Goal: Task Accomplishment & Management: Manage account settings

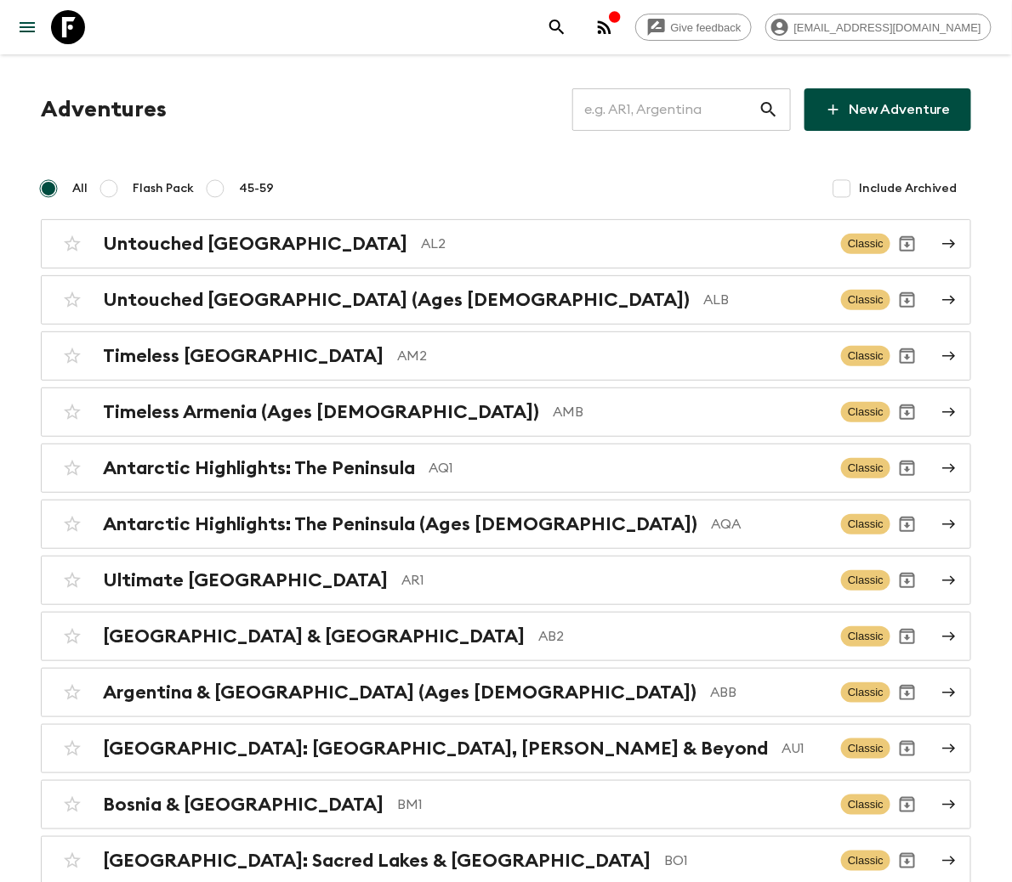
click at [674, 107] on input "text" at bounding box center [665, 110] width 186 height 48
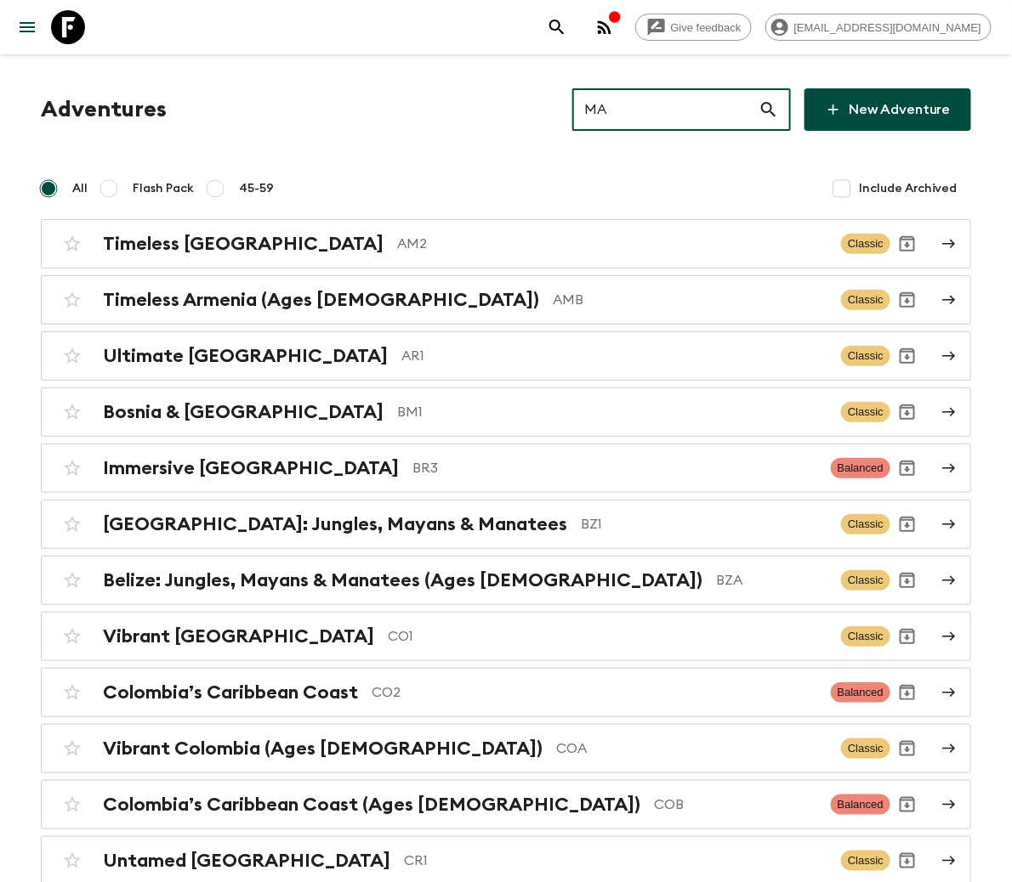
type input "MA3"
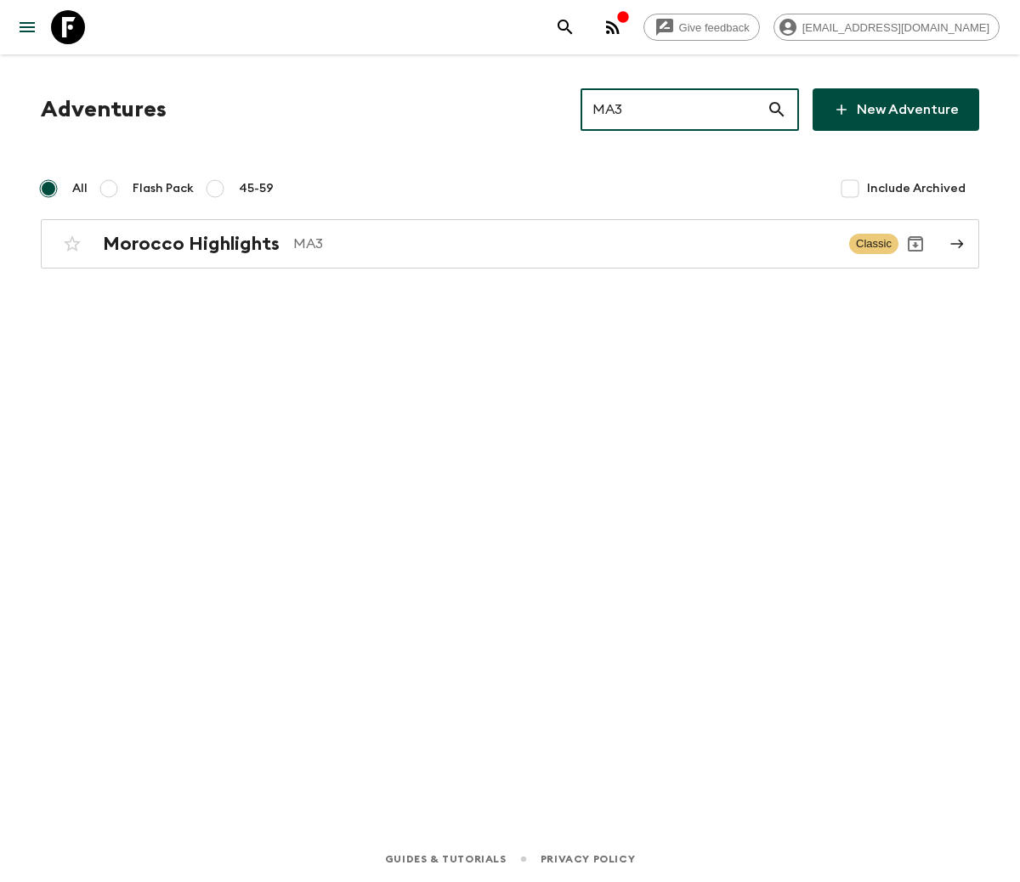
click at [189, 241] on h2 "Morocco Highlights" at bounding box center [191, 244] width 177 height 22
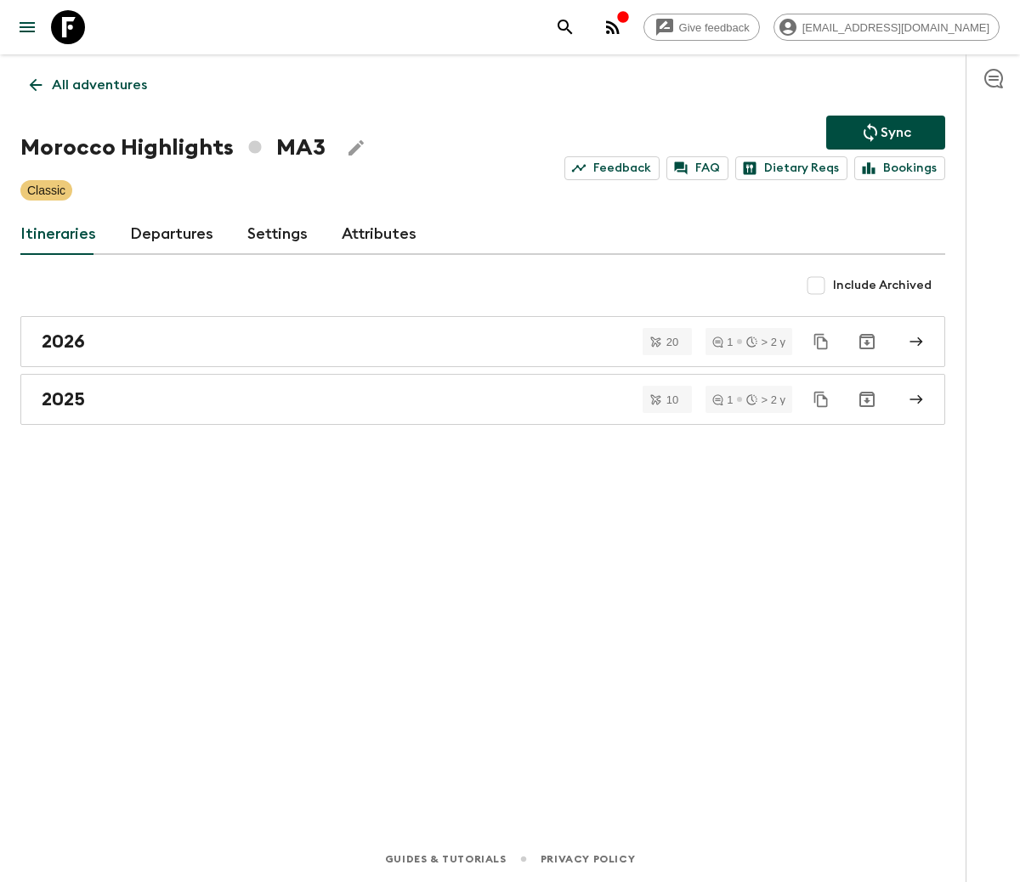
click at [166, 231] on link "Departures" at bounding box center [171, 234] width 83 height 41
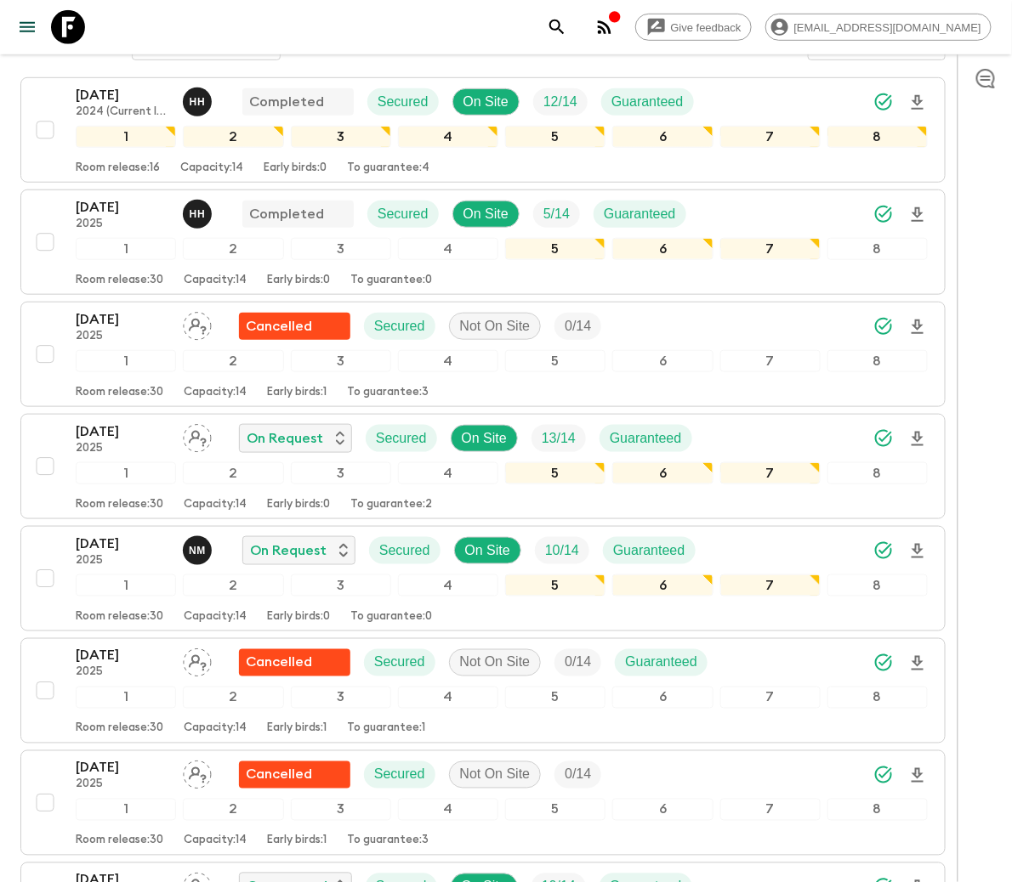
scroll to position [611, 0]
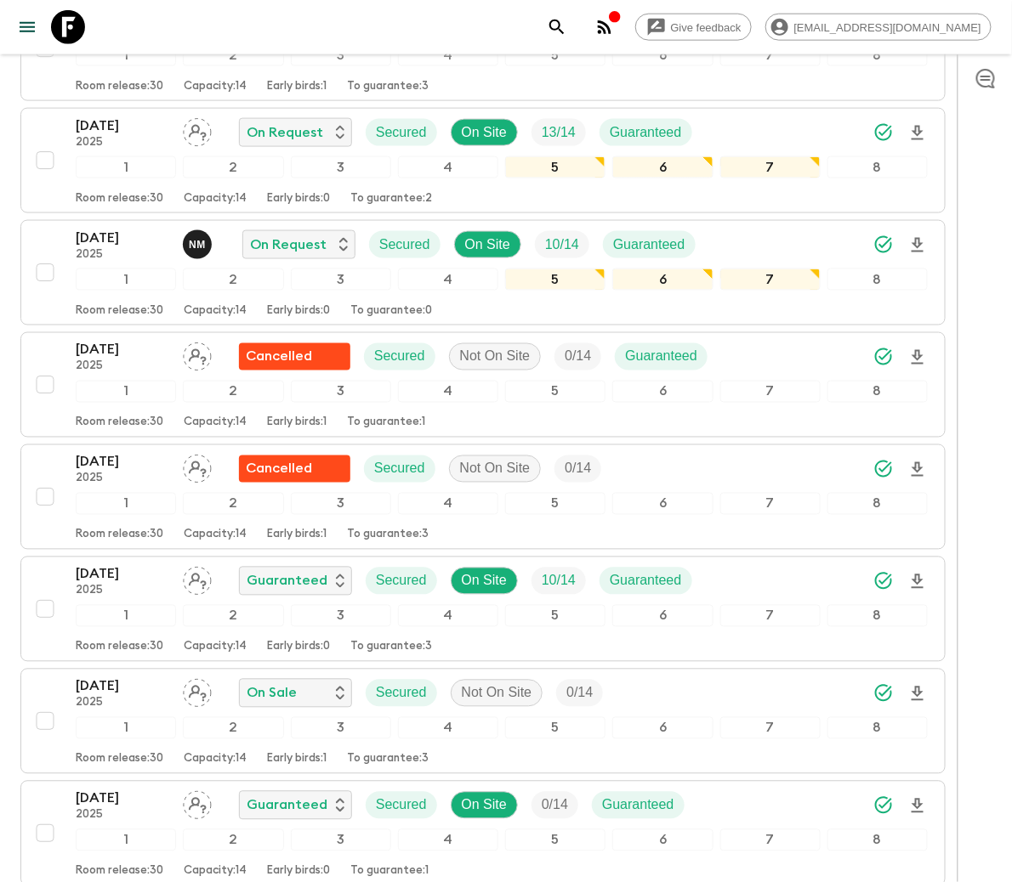
click at [43, 727] on input "checkbox" at bounding box center [45, 722] width 34 height 34
checkbox input "true"
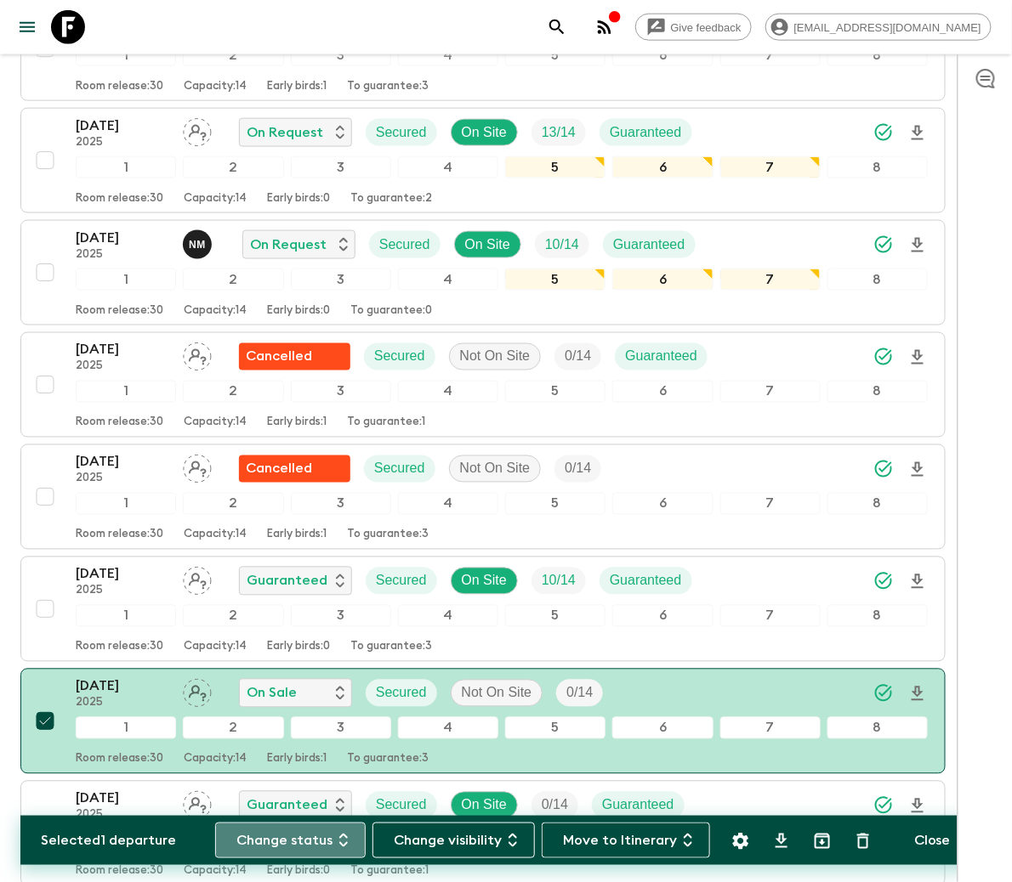
click at [289, 838] on button "Change status" at bounding box center [290, 841] width 150 height 36
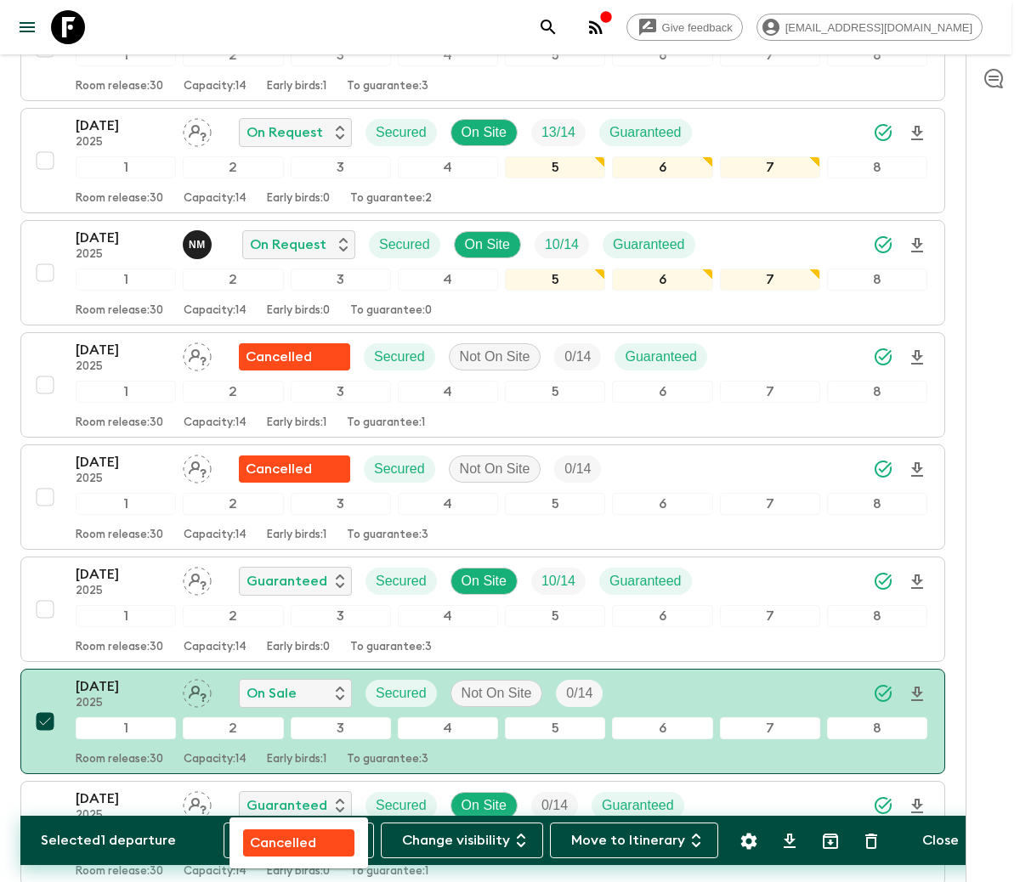
click at [281, 838] on p "Cancelled" at bounding box center [283, 843] width 66 height 20
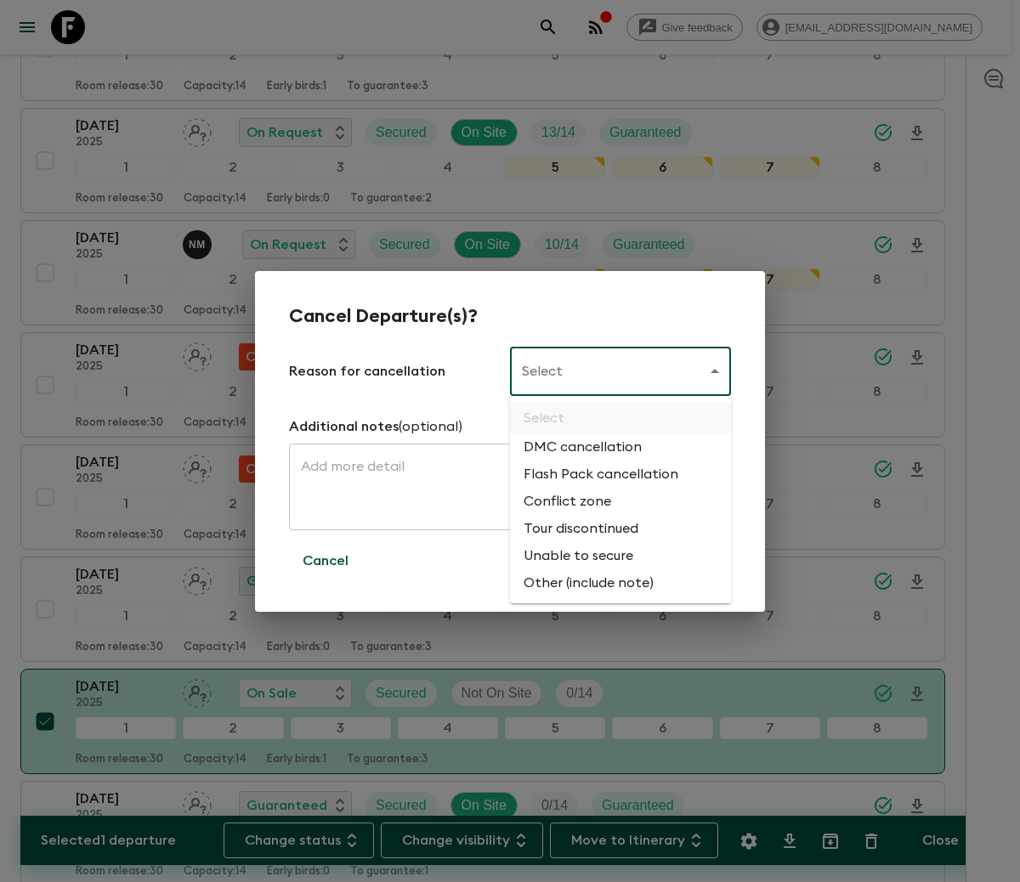
click at [598, 472] on li "Flash Pack cancellation" at bounding box center [620, 474] width 221 height 27
type input "FLASHPACK_CANCELLATION"
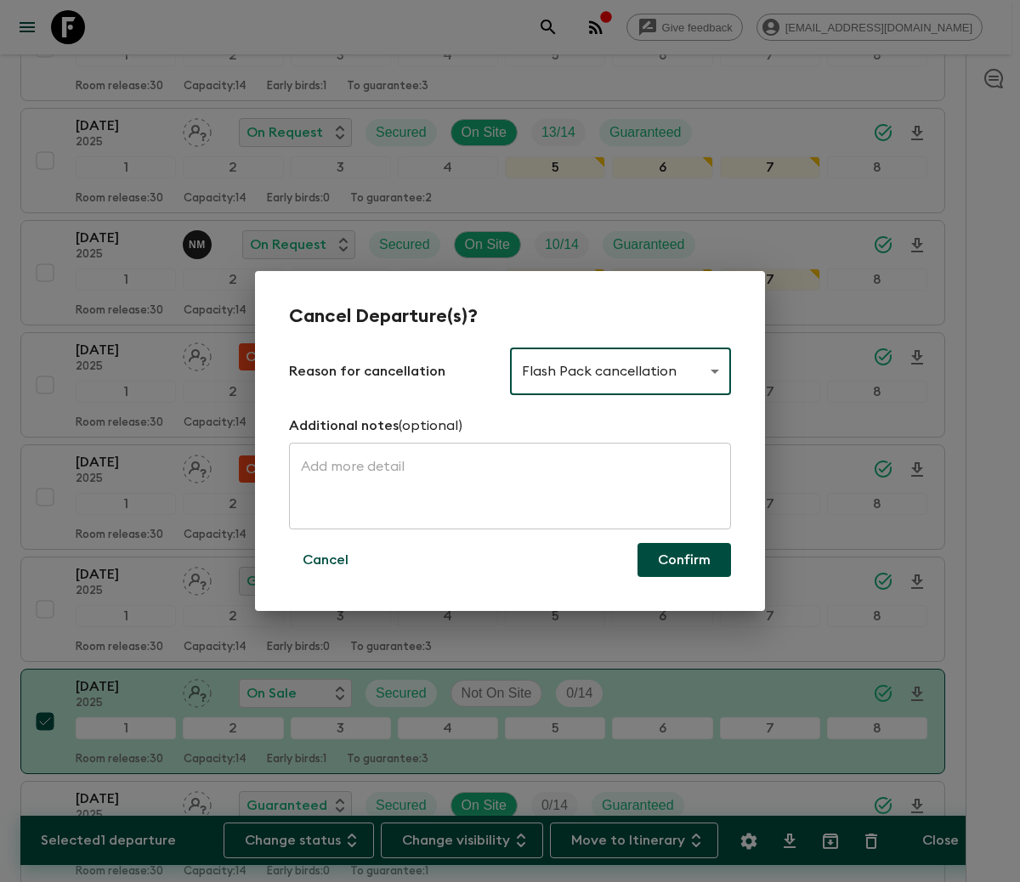
click at [684, 558] on button "Confirm" at bounding box center [685, 560] width 94 height 34
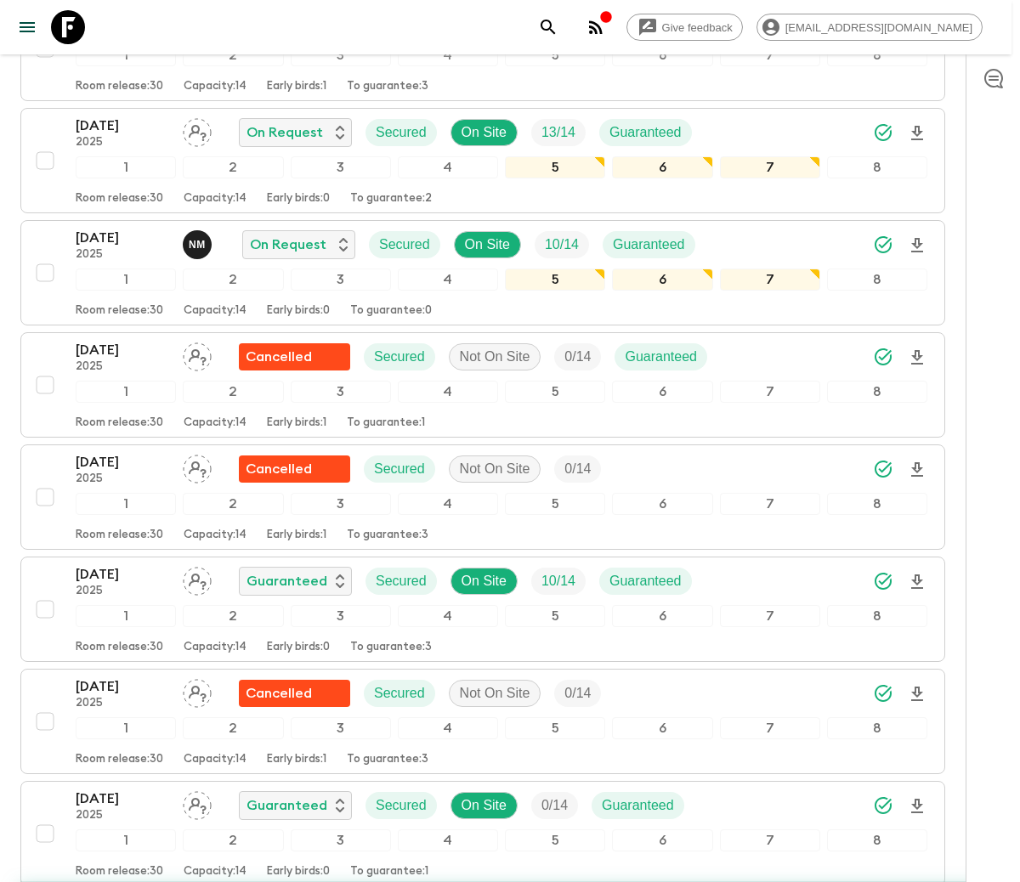
checkbox input "false"
